Goal: Information Seeking & Learning: Check status

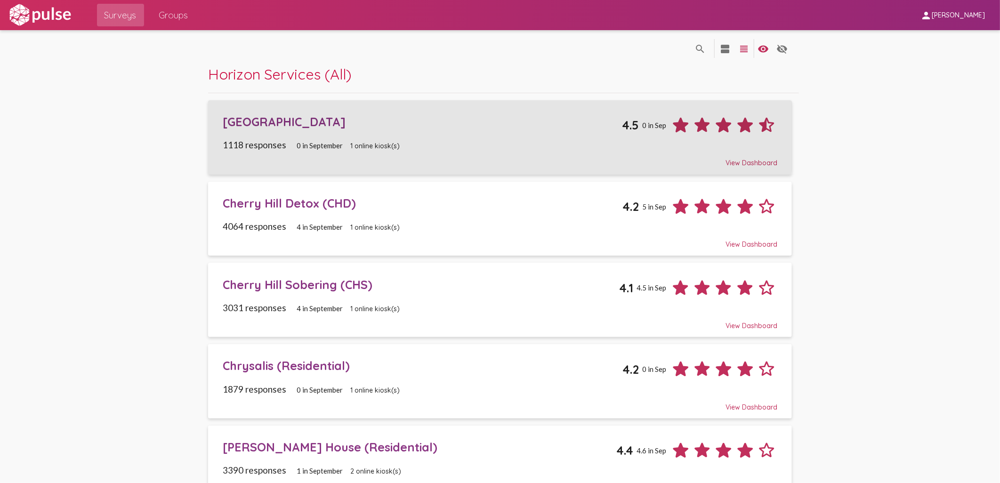
click at [290, 128] on div "[GEOGRAPHIC_DATA]" at bounding box center [422, 121] width 399 height 15
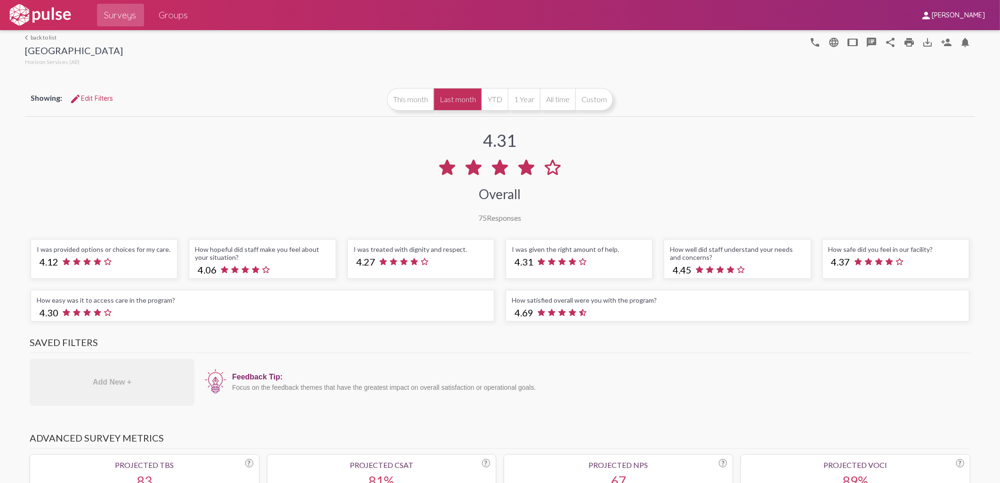
click at [44, 36] on link "arrow_back_ios back to list" at bounding box center [74, 37] width 98 height 7
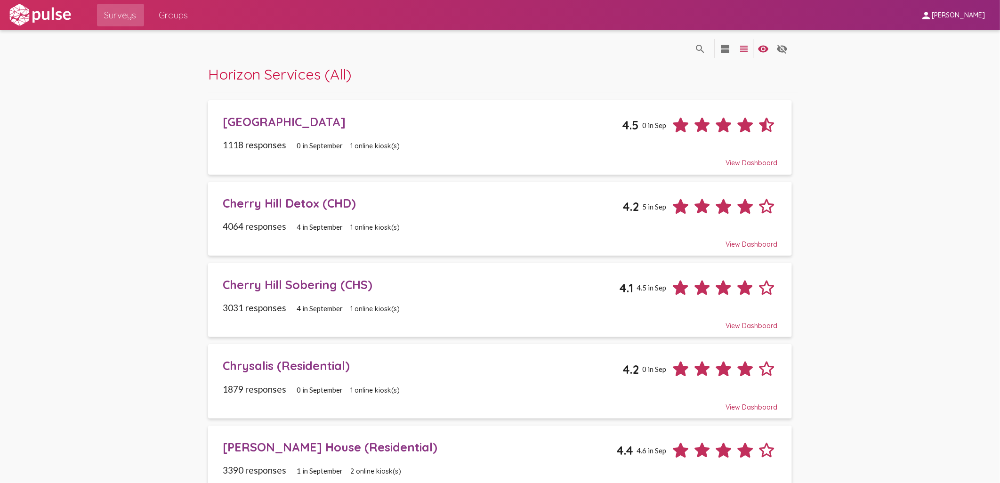
click at [295, 206] on div "Cherry Hill Detox (CHD)" at bounding box center [423, 203] width 400 height 15
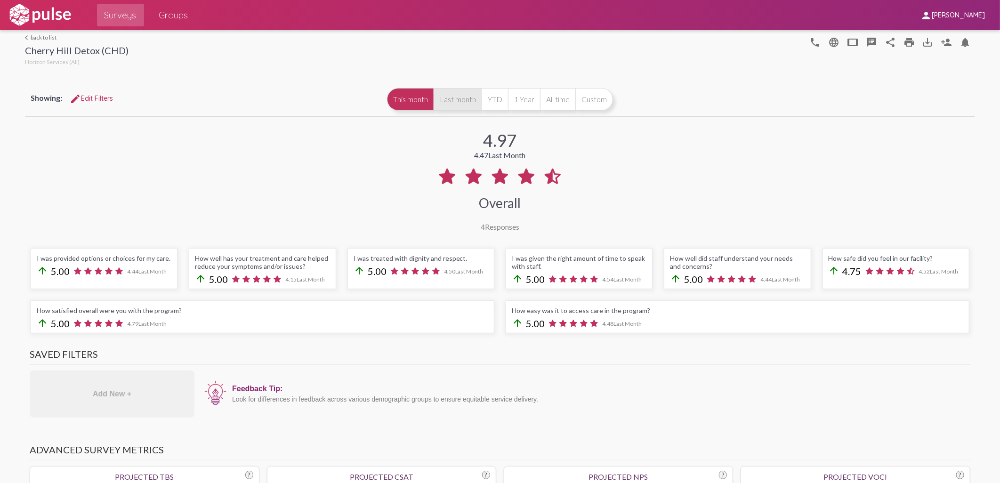
click at [465, 101] on button "Last month" at bounding box center [458, 99] width 48 height 23
click at [33, 35] on link "arrow_back_ios back to list" at bounding box center [77, 37] width 104 height 7
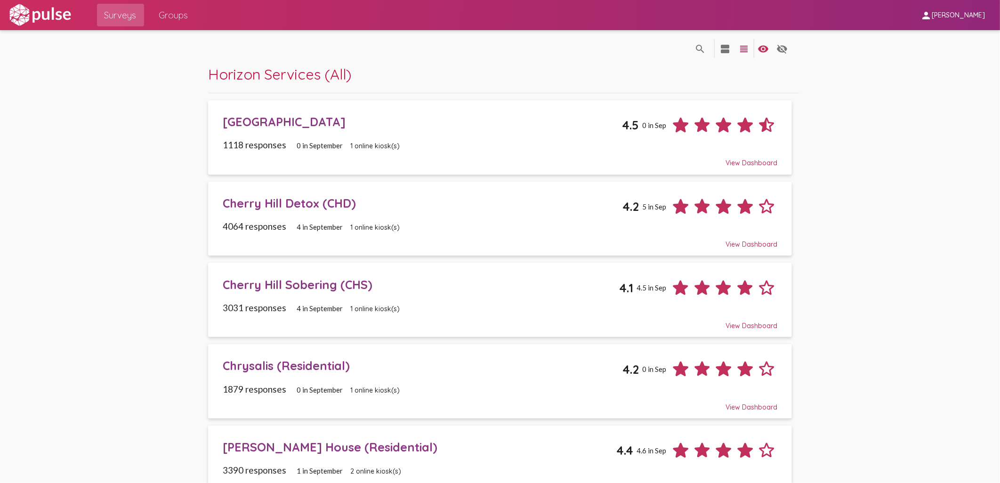
click at [256, 285] on div "Cherry Hill Sobering (CHS)" at bounding box center [421, 284] width 396 height 15
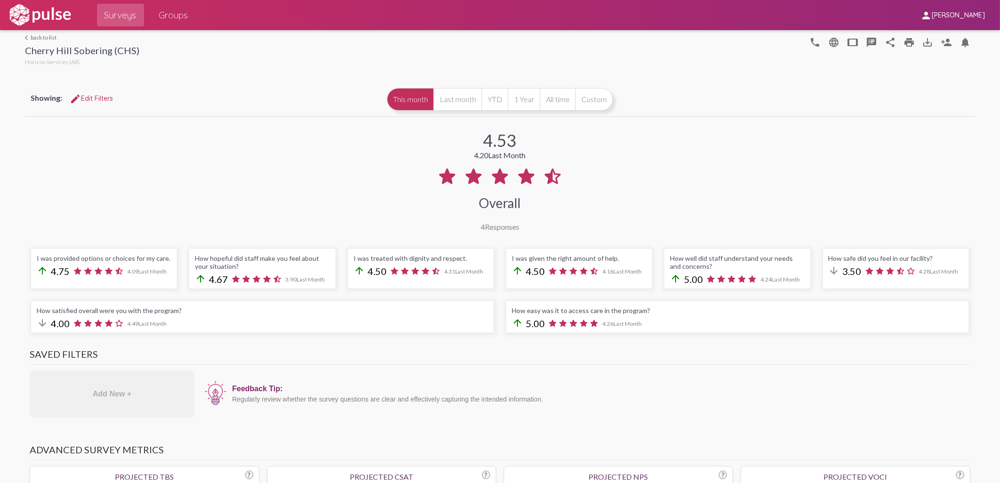
click at [463, 112] on div "Showing: edit Edit Filters This month Last month YTD 1 Year All time Custom" at bounding box center [500, 99] width 950 height 34
click at [459, 102] on button "Last month" at bounding box center [458, 99] width 48 height 23
click at [43, 39] on link "arrow_back_ios back to list" at bounding box center [82, 37] width 114 height 7
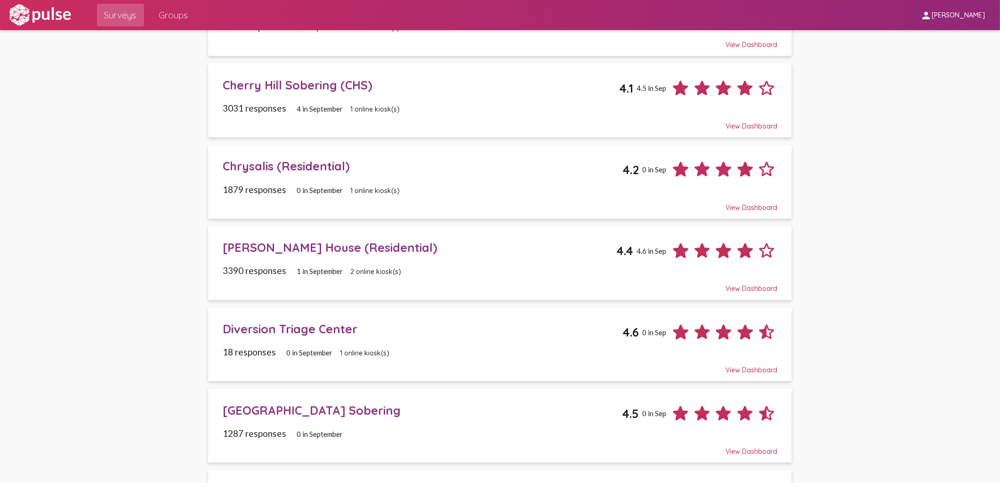
scroll to position [209, 0]
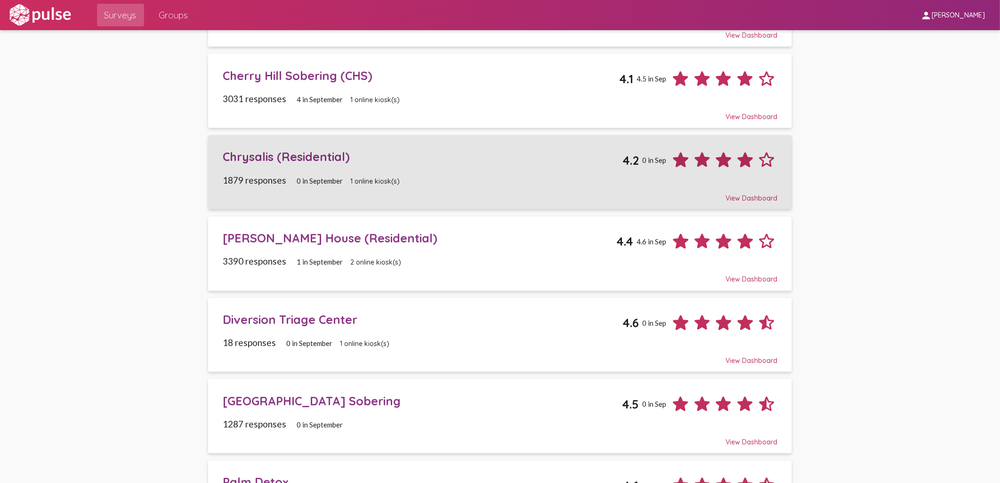
click at [265, 159] on div "Chrysalis (Residential)" at bounding box center [423, 156] width 400 height 15
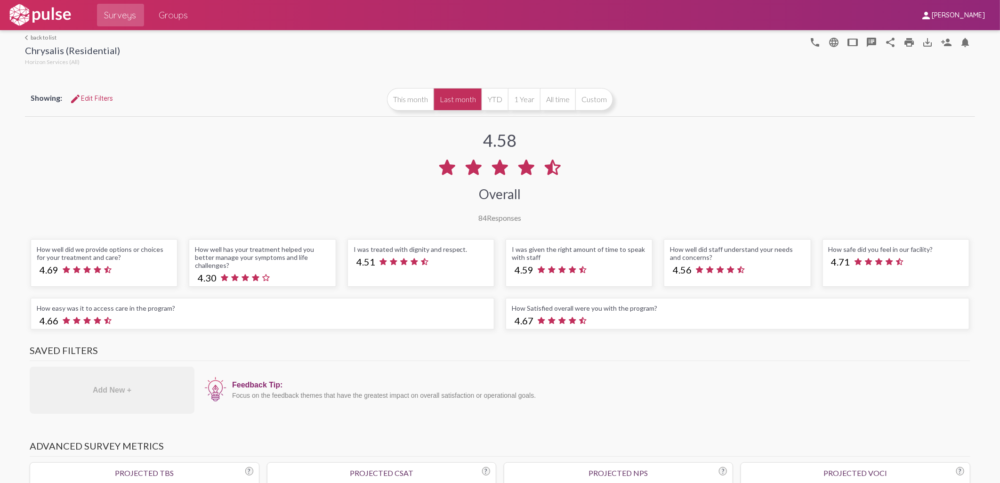
click at [33, 37] on link "arrow_back_ios back to list" at bounding box center [72, 37] width 95 height 7
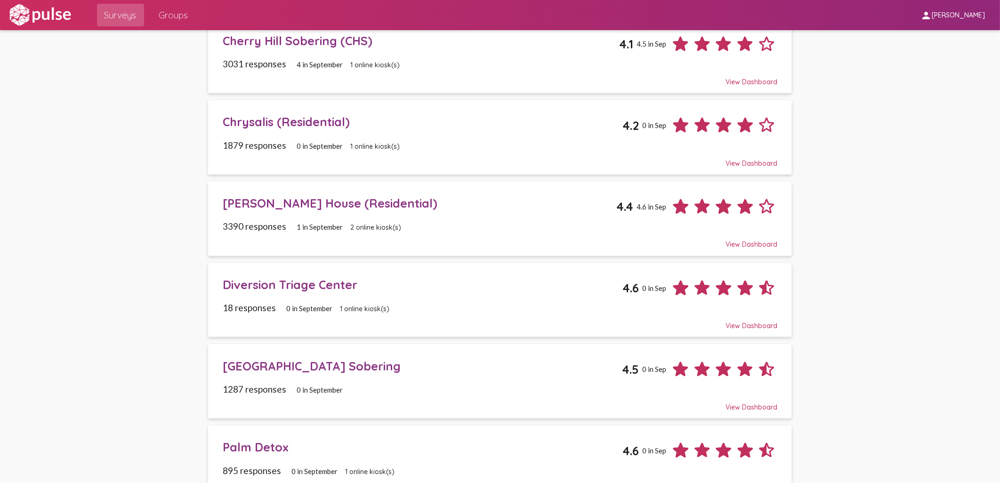
scroll to position [261, 0]
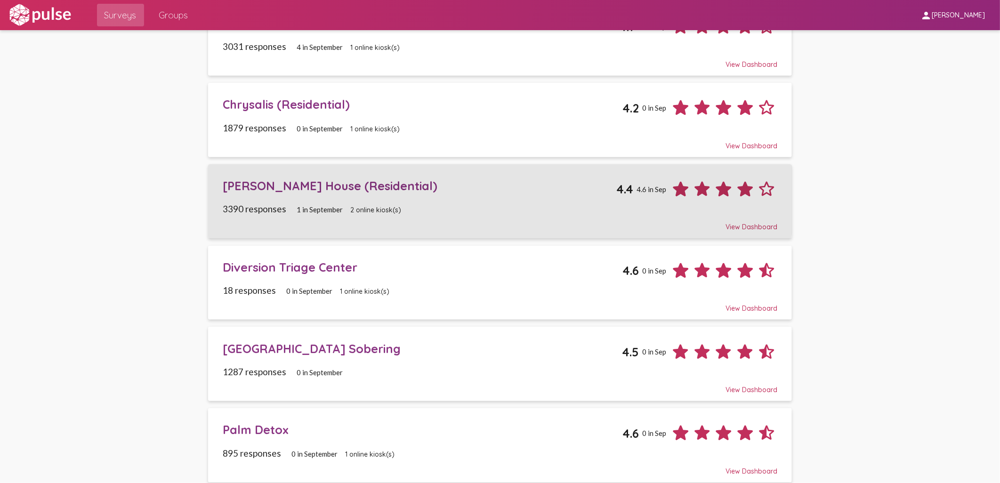
click at [291, 186] on div "[PERSON_NAME] House (Residential)" at bounding box center [420, 185] width 394 height 15
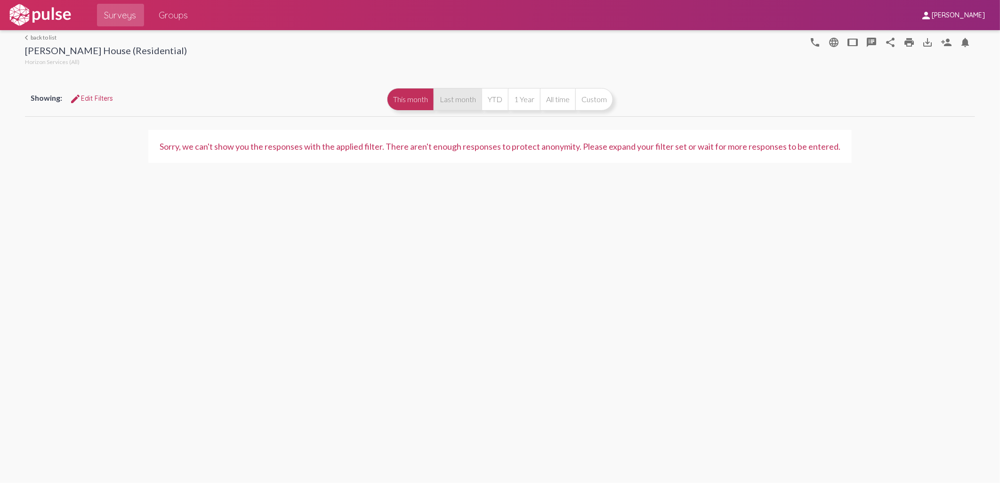
click at [467, 101] on button "Last month" at bounding box center [458, 99] width 48 height 23
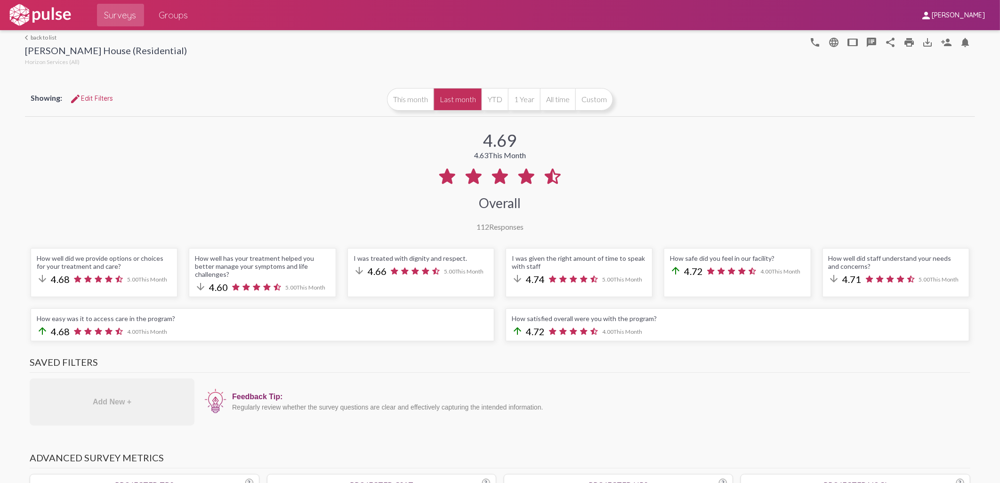
click at [45, 37] on link "arrow_back_ios back to list" at bounding box center [106, 37] width 162 height 7
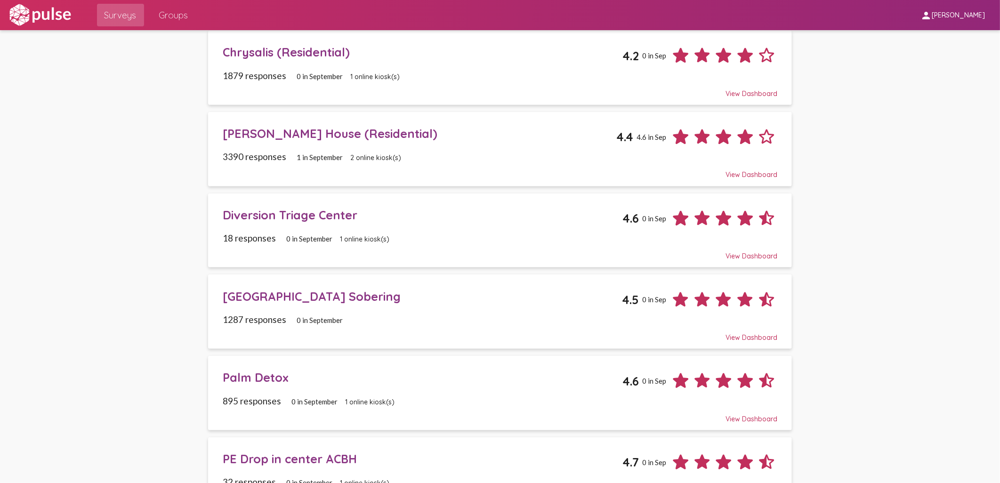
scroll to position [366, 0]
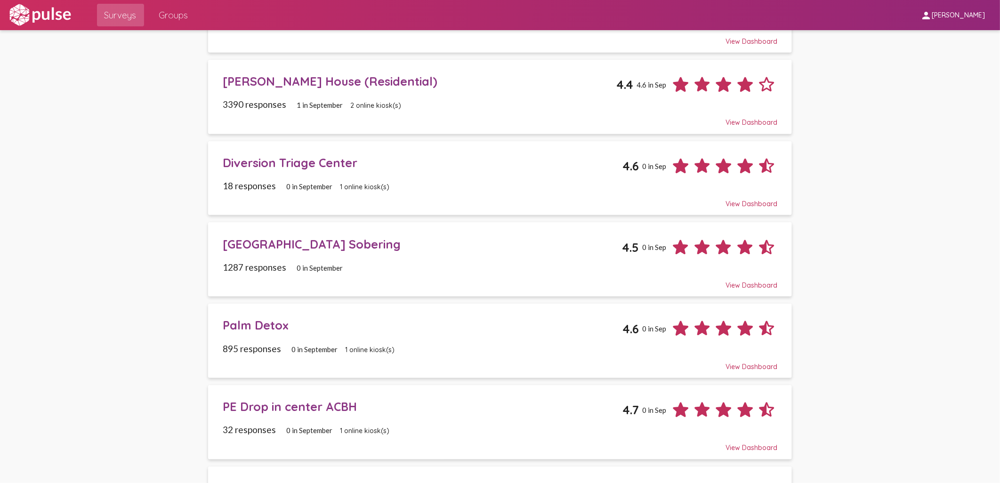
click at [292, 162] on div "Diversion Triage Center" at bounding box center [423, 162] width 400 height 15
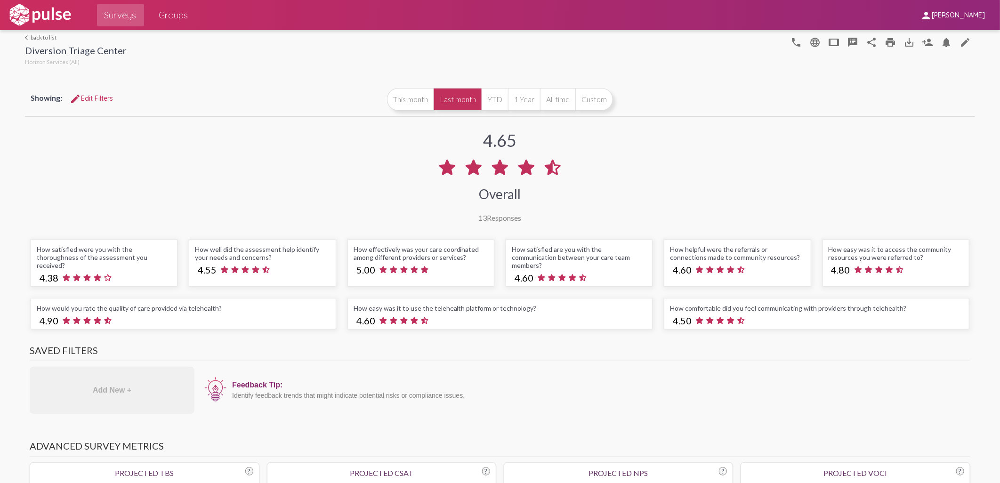
click at [36, 36] on link "arrow_back_ios back to list" at bounding box center [76, 37] width 102 height 7
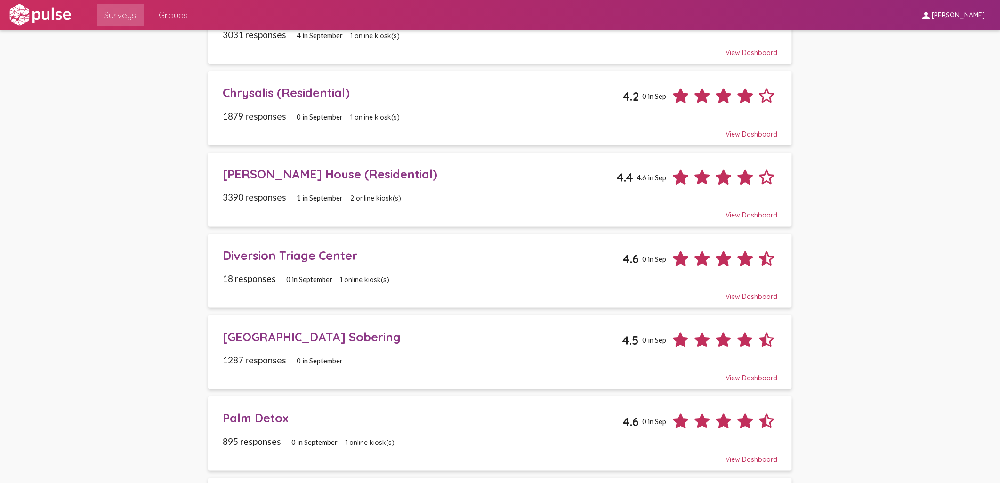
scroll to position [366, 0]
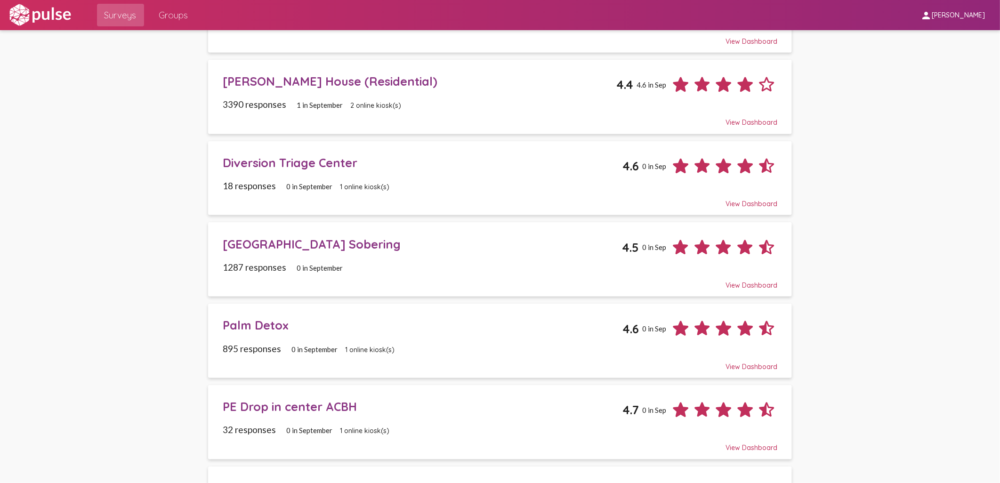
click at [298, 245] on div "[GEOGRAPHIC_DATA] Sobering" at bounding box center [422, 244] width 399 height 15
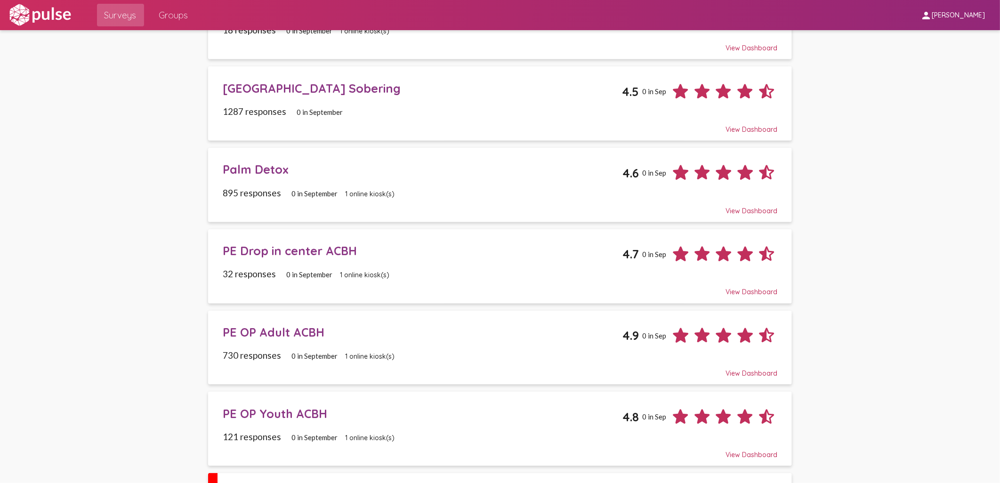
scroll to position [523, 0]
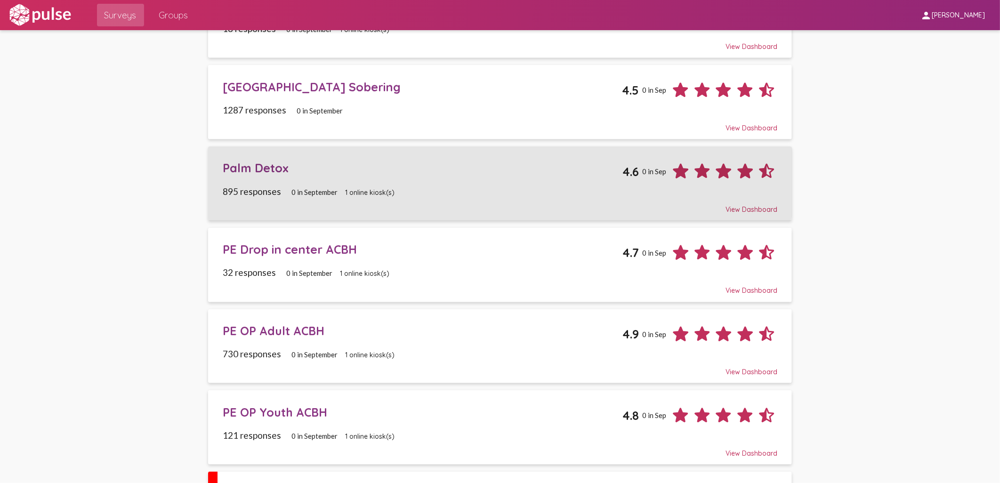
click at [245, 172] on div "Palm Detox" at bounding box center [423, 168] width 400 height 15
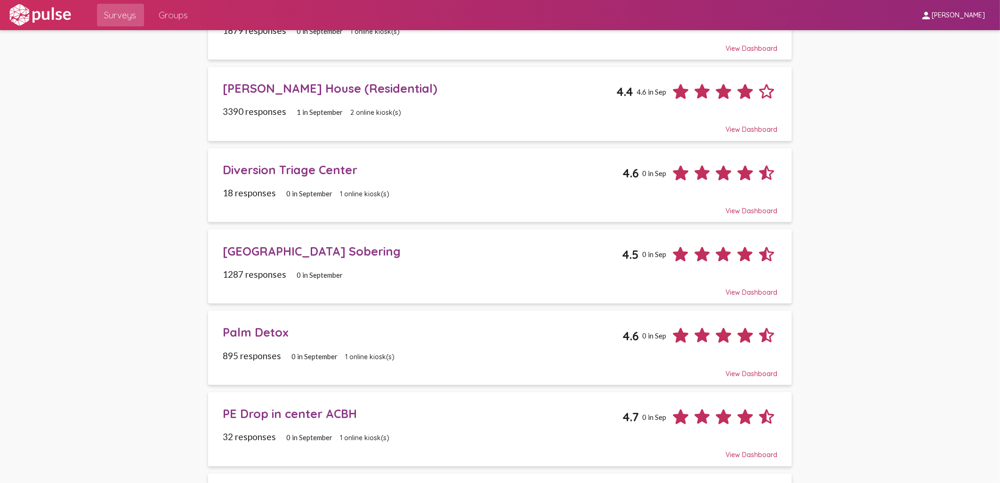
scroll to position [152, 0]
